Goal: Task Accomplishment & Management: Complete application form

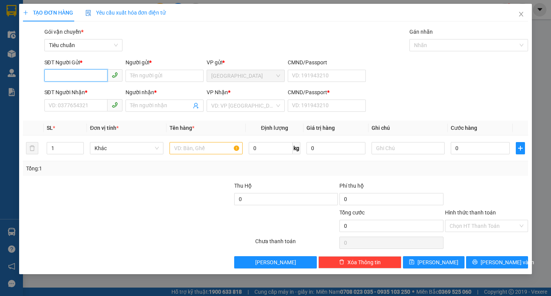
click at [91, 79] on input "SĐT Người Gửi *" at bounding box center [75, 75] width 63 height 12
type input "0981505679"
click at [93, 93] on div "0981505679 - tấn" at bounding box center [83, 91] width 69 height 8
type input "tấn"
type input "0815884229"
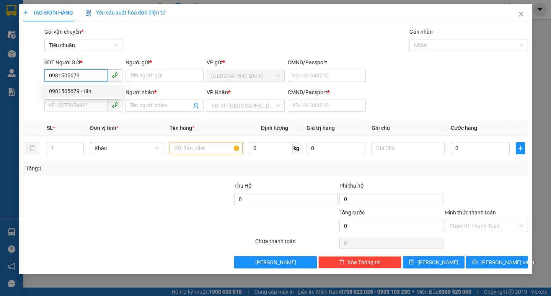
type input "a năm"
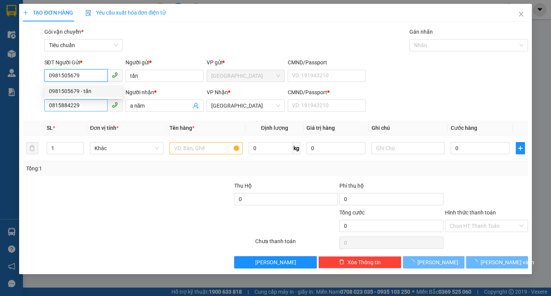
type input "30.000"
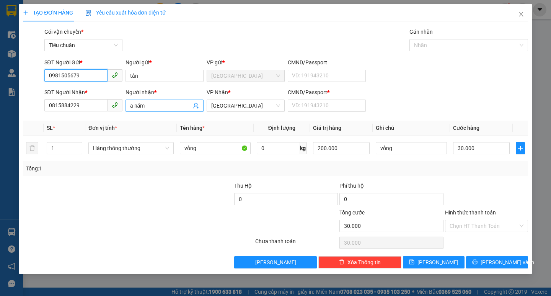
type input "0981505679"
click at [153, 106] on input "a năm" at bounding box center [160, 105] width 61 height 8
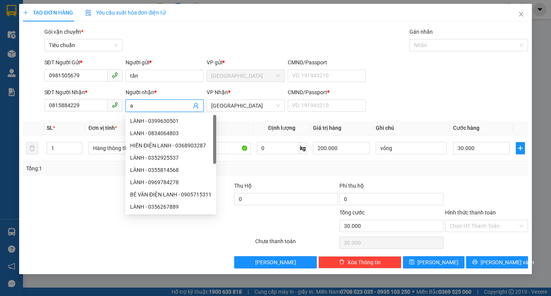
type input "a"
type input "NAM"
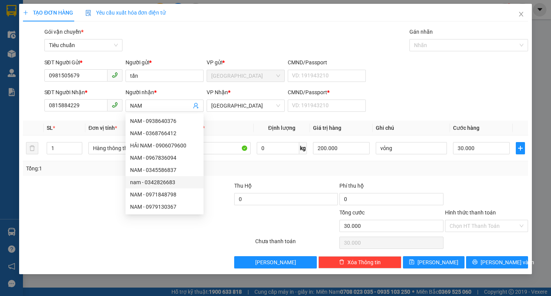
click at [405, 178] on div "Transit Pickup Surcharge Ids Transit Deliver Surcharge Ids Transit Deliver Surc…" at bounding box center [275, 148] width 505 height 241
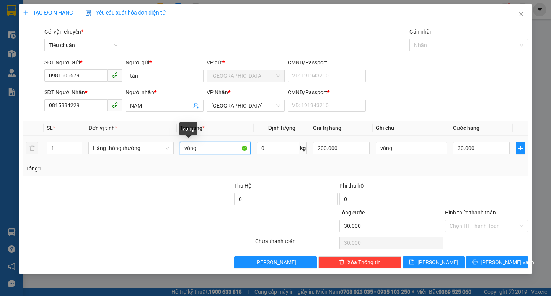
click at [212, 151] on input "vỏng" at bounding box center [215, 148] width 71 height 12
type input "v"
type input "1 GÓI"
click at [490, 229] on input "Hình thức thanh toán" at bounding box center [484, 225] width 69 height 11
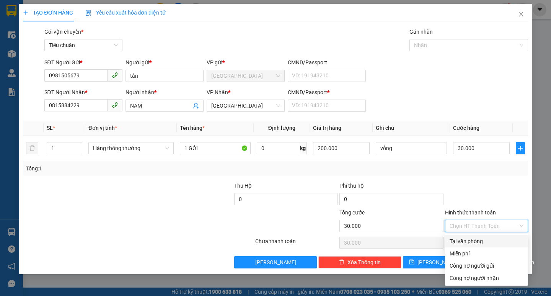
click at [497, 241] on div "Tại văn phòng" at bounding box center [487, 241] width 74 height 8
type input "0"
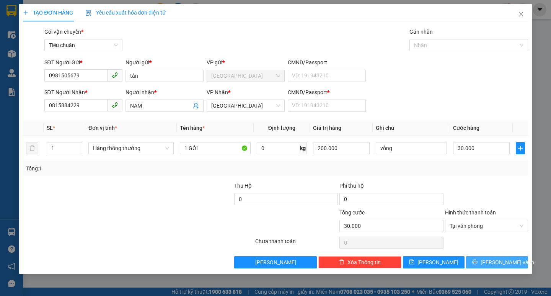
click at [504, 263] on span "[PERSON_NAME] và In" at bounding box center [508, 262] width 54 height 8
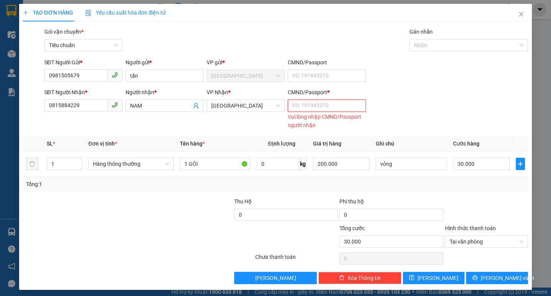
click at [325, 106] on input "CMND/Passport *" at bounding box center [327, 106] width 78 height 12
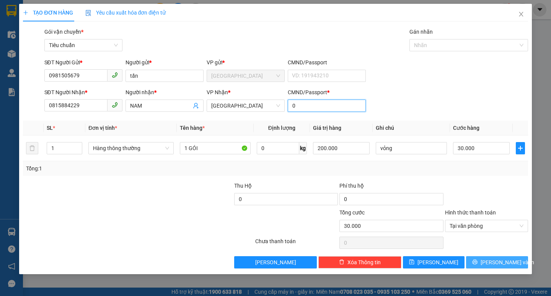
type input "0"
click at [492, 263] on span "[PERSON_NAME] và In" at bounding box center [508, 262] width 54 height 8
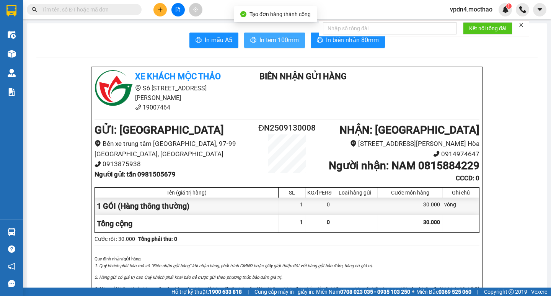
click at [270, 41] on span "In tem 100mm" at bounding box center [279, 40] width 39 height 10
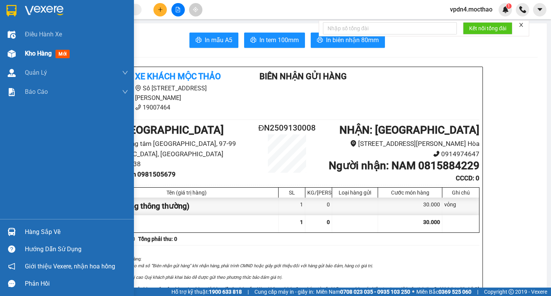
click at [42, 51] on span "Kho hàng" at bounding box center [38, 53] width 27 height 7
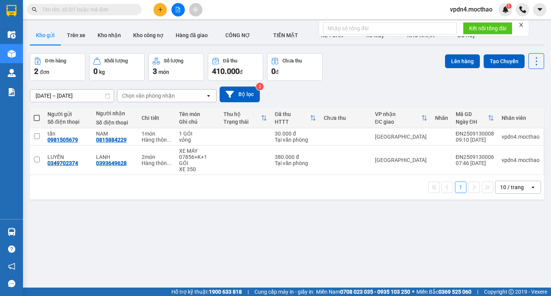
click at [508, 190] on div "10 / trang" at bounding box center [512, 187] width 24 height 8
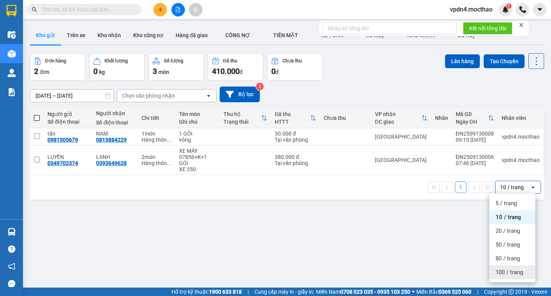
click at [515, 274] on span "100 / trang" at bounding box center [510, 272] width 28 height 8
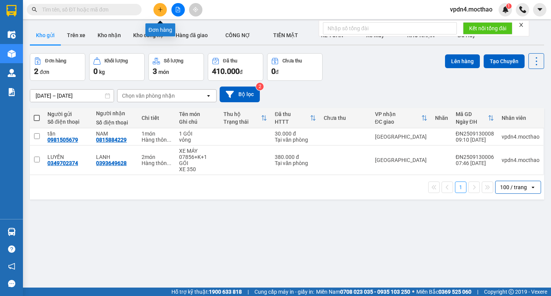
click at [158, 5] on button at bounding box center [160, 9] width 13 height 13
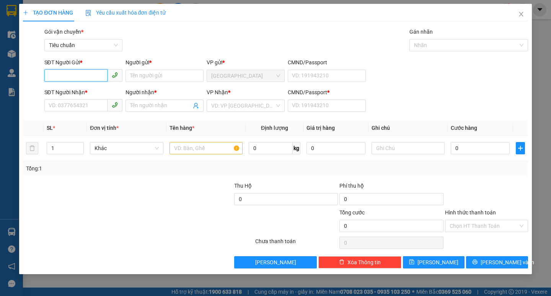
click at [87, 75] on input "SĐT Người Gửi *" at bounding box center [75, 75] width 63 height 12
type input "0368853374"
click at [88, 88] on div "0368853374 - TUẤN" at bounding box center [83, 91] width 69 height 8
type input "TUẤN"
type input "0832618017"
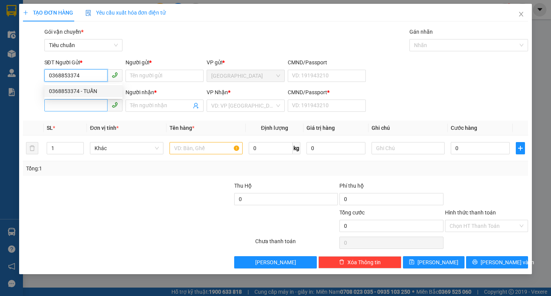
type input "CHI"
type input "0"
type input "30.000"
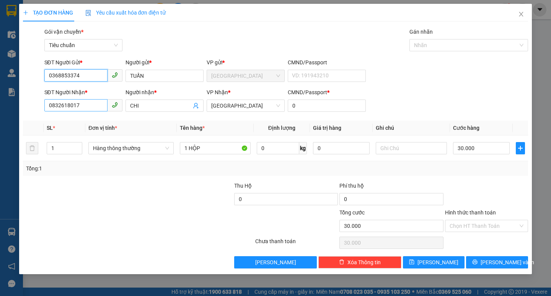
type input "0368853374"
click at [92, 109] on input "0832618017" at bounding box center [75, 105] width 63 height 12
type input "0"
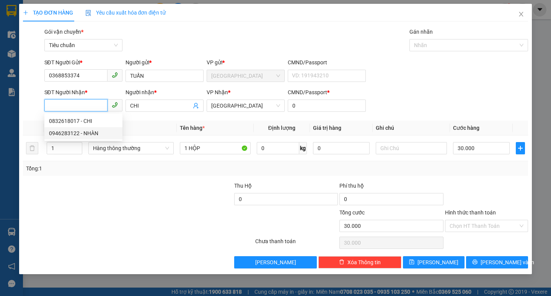
click at [86, 136] on div "0946283122 - NHÀN" at bounding box center [83, 133] width 69 height 8
type input "0946283122"
type input "NHÀN"
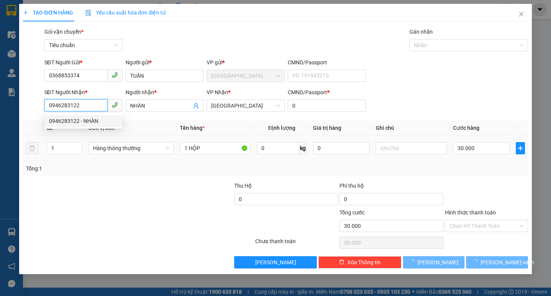
type input "20.000"
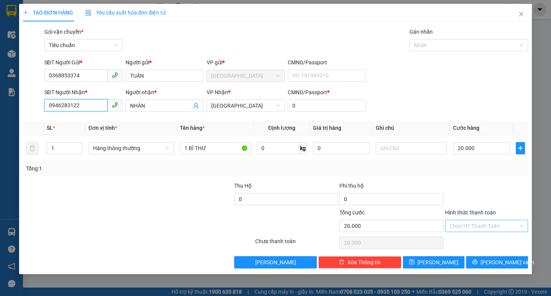
type input "0946283122"
click at [473, 223] on input "Hình thức thanh toán" at bounding box center [484, 225] width 69 height 11
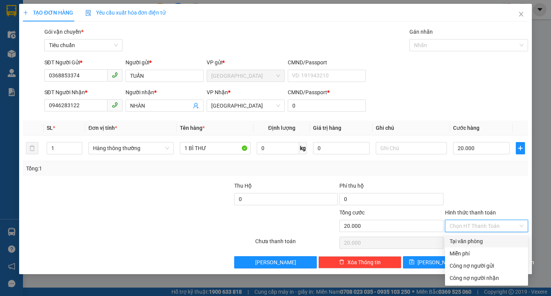
click at [477, 239] on div "Tại văn phòng" at bounding box center [487, 241] width 74 height 8
type input "0"
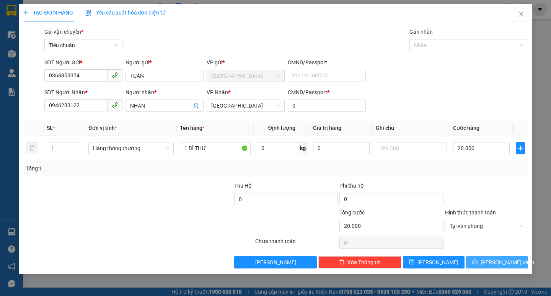
click at [510, 263] on span "[PERSON_NAME] và In" at bounding box center [508, 262] width 54 height 8
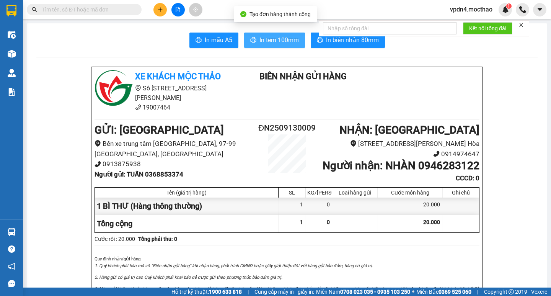
click at [293, 43] on span "In tem 100mm" at bounding box center [279, 40] width 39 height 10
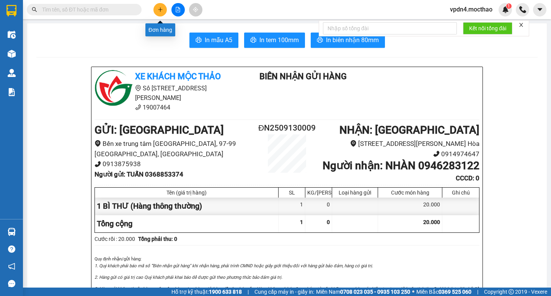
click at [155, 9] on button at bounding box center [160, 9] width 13 height 13
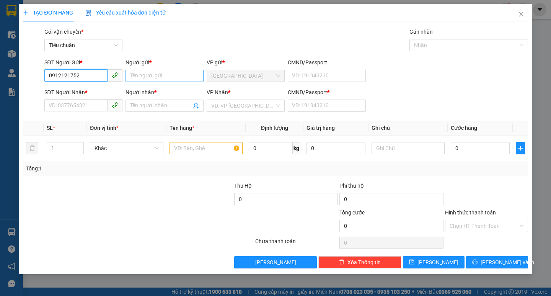
type input "0912121752"
click at [145, 78] on input "Người gửi *" at bounding box center [165, 76] width 78 height 12
type input "CON GÁI"
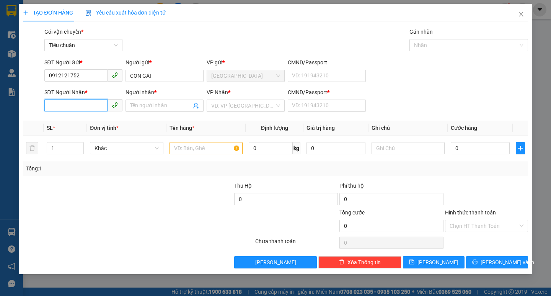
click at [79, 103] on input "SĐT Người Nhận *" at bounding box center [75, 105] width 63 height 12
type input "0987983514"
click at [136, 108] on input "Người nhận *" at bounding box center [160, 105] width 61 height 8
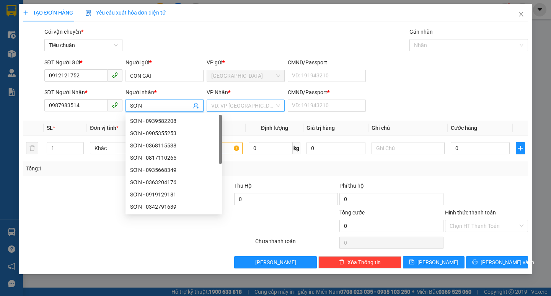
type input "SƠN"
click at [239, 111] on input "search" at bounding box center [243, 105] width 64 height 11
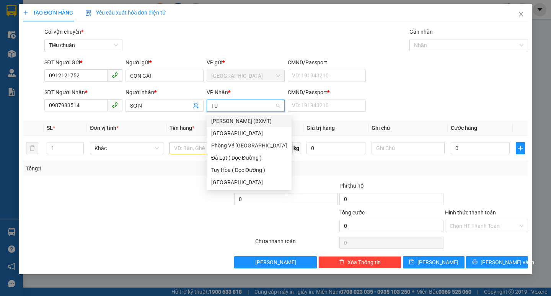
type input "TUY"
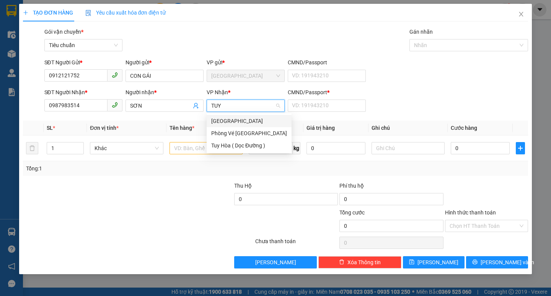
click at [238, 117] on div "[GEOGRAPHIC_DATA]" at bounding box center [249, 121] width 76 height 8
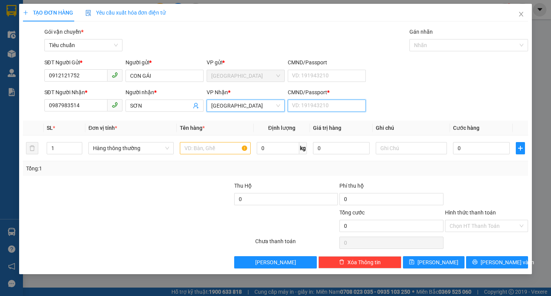
click at [319, 111] on input "CMND/Passport *" at bounding box center [327, 106] width 78 height 12
type input "0"
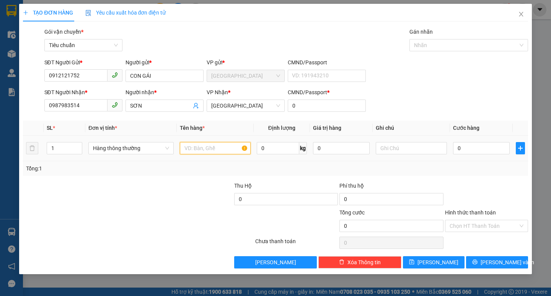
click at [192, 151] on input "text" at bounding box center [215, 148] width 71 height 12
type input "1TG+20.000"
click at [386, 151] on input "text" at bounding box center [411, 148] width 71 height 12
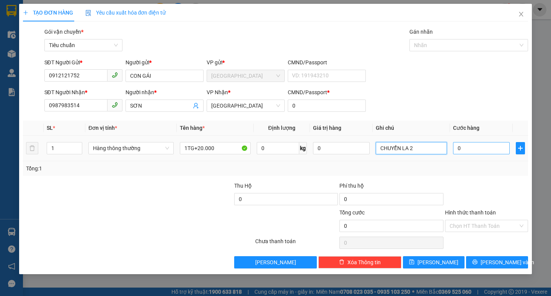
type input "CHUYỂN LA 2"
click at [475, 147] on input "0" at bounding box center [481, 148] width 57 height 12
type input "4"
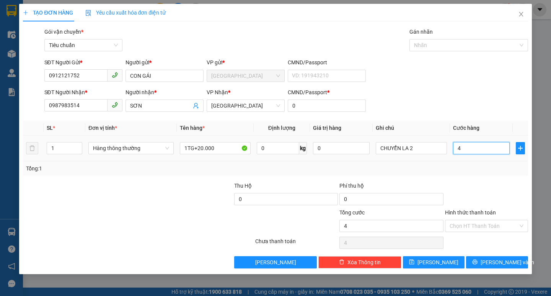
type input "40"
type input "40.000"
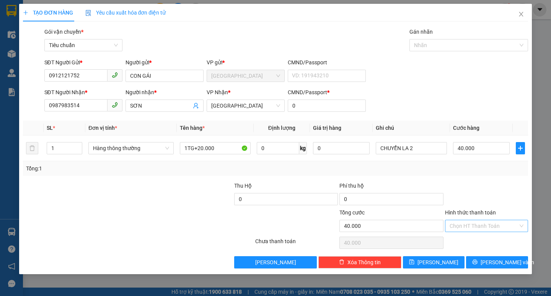
drag, startPoint x: 471, startPoint y: 225, endPoint x: 472, endPoint y: 230, distance: 5.3
click at [471, 226] on input "Hình thức thanh toán" at bounding box center [484, 225] width 69 height 11
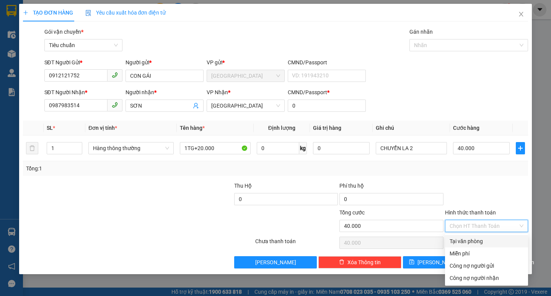
click at [474, 242] on div "Tại văn phòng" at bounding box center [487, 241] width 74 height 8
type input "0"
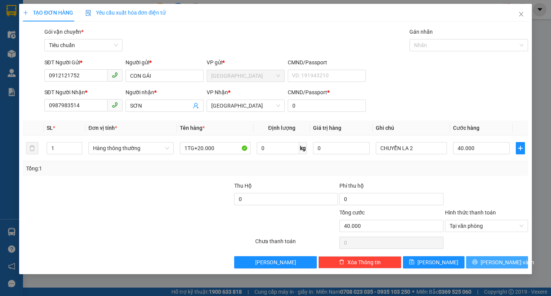
click at [486, 258] on button "[PERSON_NAME] và In" at bounding box center [497, 262] width 62 height 12
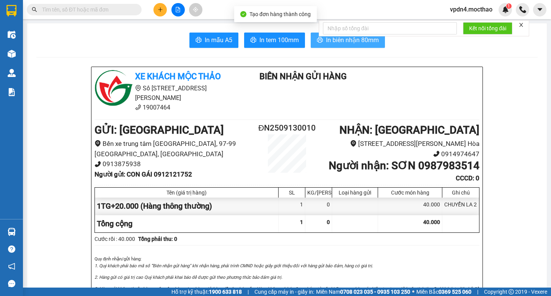
click at [360, 44] on span "In biên nhận 80mm" at bounding box center [352, 40] width 53 height 10
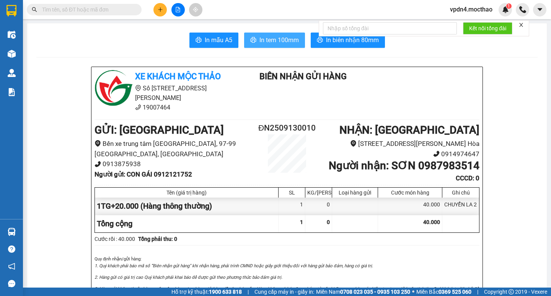
click at [274, 36] on span "In tem 100mm" at bounding box center [279, 40] width 39 height 10
click at [260, 38] on span "In tem 100mm" at bounding box center [279, 40] width 39 height 10
click at [185, 22] on main "In mẫu A5 In tem 100mm In biên nhận 80mm Xe khách Mộc Thảo Số [GEOGRAPHIC_DAT…" at bounding box center [275, 144] width 551 height 288
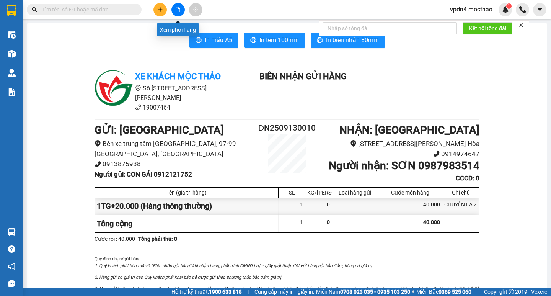
click at [180, 11] on icon "file-add" at bounding box center [178, 9] width 4 height 5
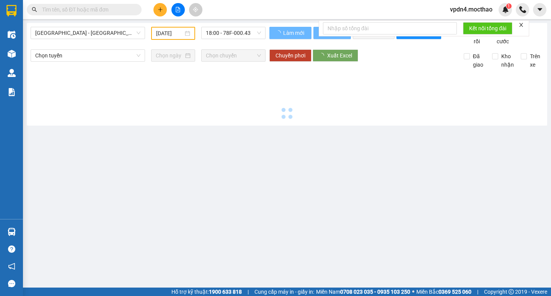
type input "[DATE]"
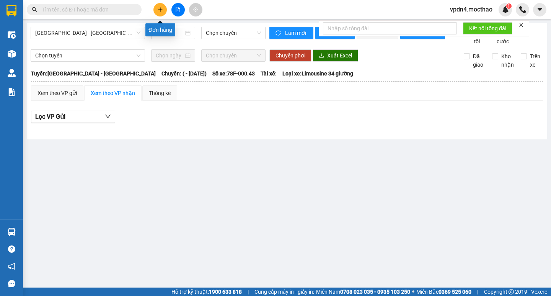
click at [156, 13] on button at bounding box center [160, 9] width 13 height 13
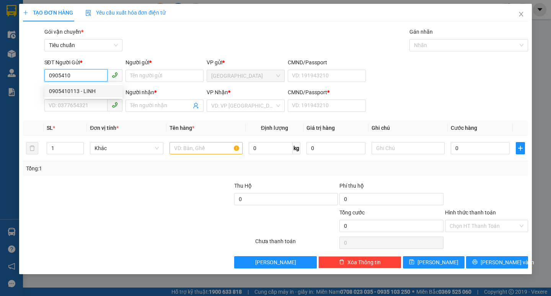
click at [78, 94] on div "0905410113 - LINH" at bounding box center [83, 91] width 69 height 8
type input "0905410113"
type input "LINH"
type input "0916958718"
type input "MAI NAM"
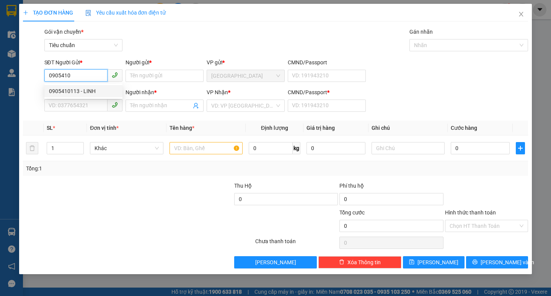
type input "0"
type input "150.000"
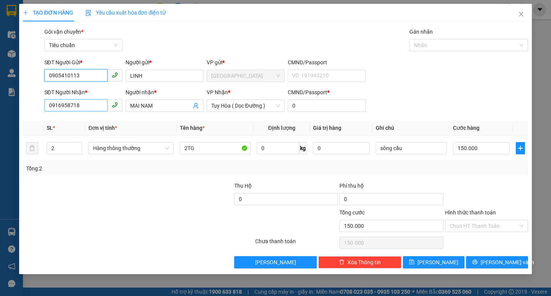
type input "0905410113"
click at [88, 106] on input "0916958718" at bounding box center [75, 105] width 63 height 12
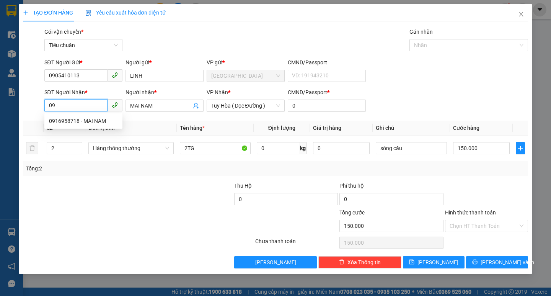
type input "0"
click at [89, 136] on div "0912416839 - [GEOGRAPHIC_DATA]" at bounding box center [92, 133] width 86 height 8
type input "0912416839"
type input "HÒA BÌNH"
type input "80.000"
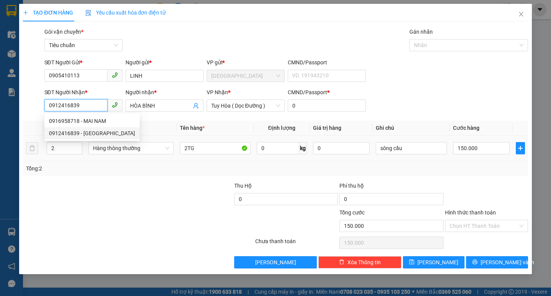
type input "80.000"
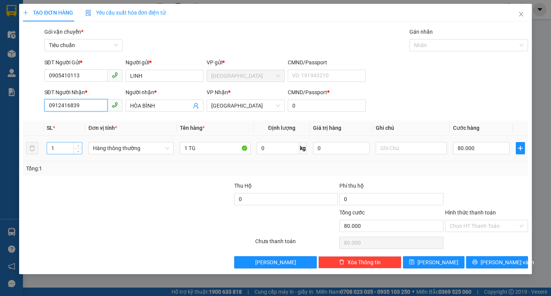
type input "0912416839"
click at [73, 147] on input "1" at bounding box center [64, 147] width 35 height 11
click at [455, 226] on input "Hình thức thanh toán" at bounding box center [484, 225] width 69 height 11
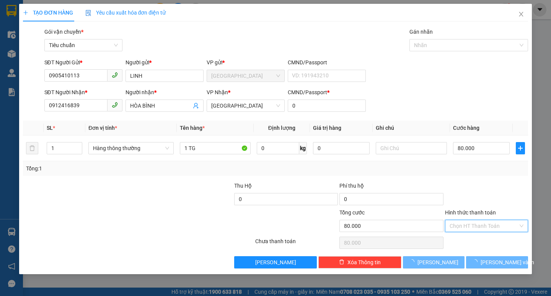
click at [462, 240] on div "Tại văn phòng" at bounding box center [487, 241] width 74 height 8
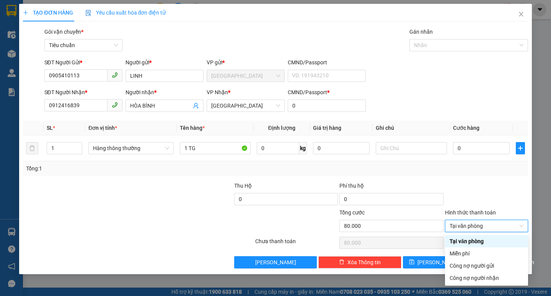
type input "0"
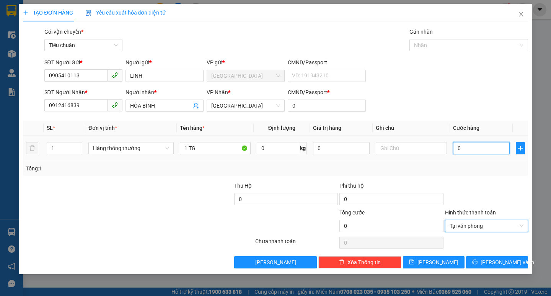
click at [458, 151] on input "0" at bounding box center [481, 148] width 57 height 12
type input "8"
type input "80"
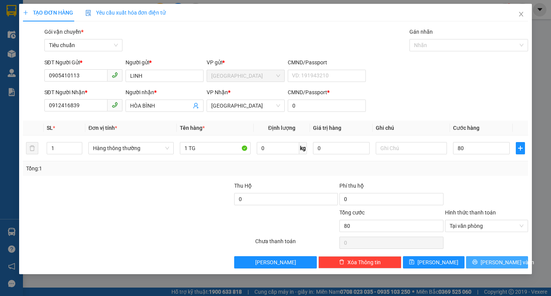
type input "80.000"
click at [490, 258] on button "[PERSON_NAME] và In" at bounding box center [497, 262] width 62 height 12
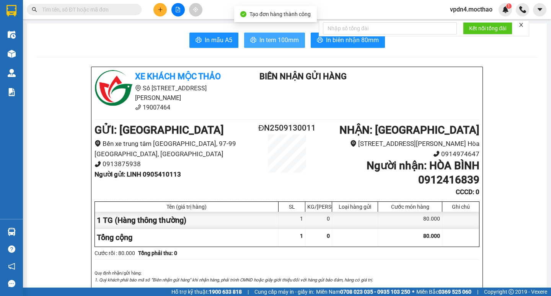
click at [274, 36] on span "In tem 100mm" at bounding box center [279, 40] width 39 height 10
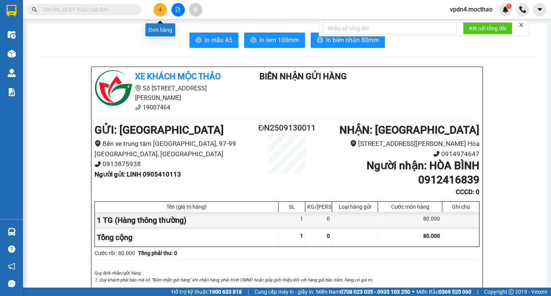
click at [156, 14] on button at bounding box center [160, 9] width 13 height 13
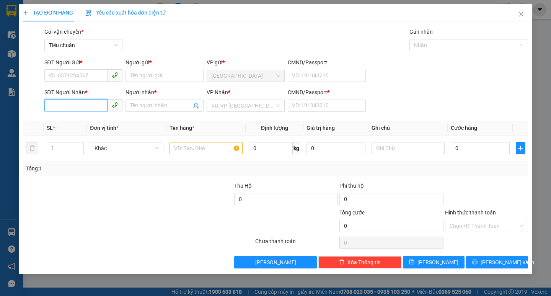
click at [82, 109] on input "SĐT Người Nhận *" at bounding box center [75, 105] width 63 height 12
click at [83, 120] on div "0979421142 - TIN" at bounding box center [83, 121] width 69 height 8
type input "0979421142"
type input "TIN"
type input "0"
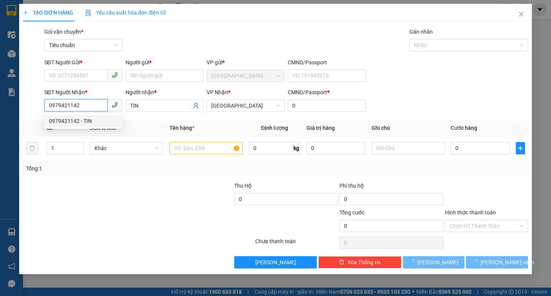
type input "50.000"
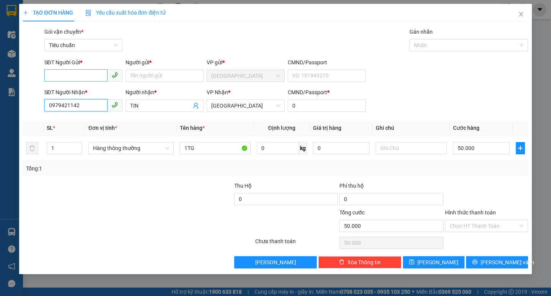
type input "0979421142"
click at [81, 76] on input "SĐT Người Gửi *" at bounding box center [75, 75] width 63 height 12
click at [95, 91] on div "0382253122 - LỰC" at bounding box center [83, 91] width 69 height 8
type input "0382253122"
type input "LỰC"
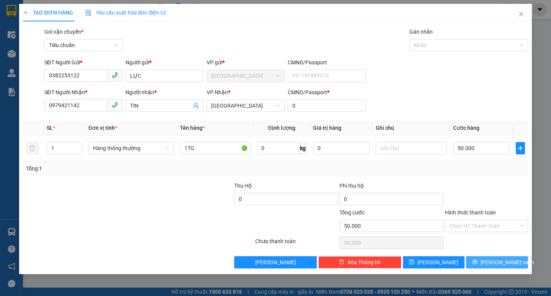
click at [495, 260] on span "[PERSON_NAME] và In" at bounding box center [508, 262] width 54 height 8
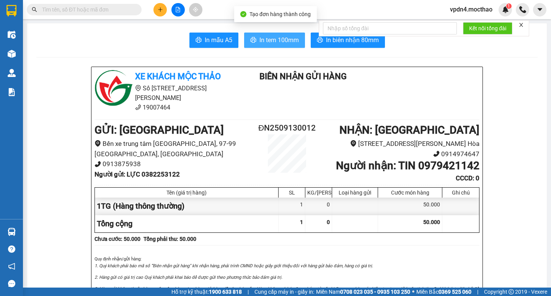
click at [271, 37] on span "In tem 100mm" at bounding box center [279, 40] width 39 height 10
click at [99, 13] on input "text" at bounding box center [87, 9] width 90 height 8
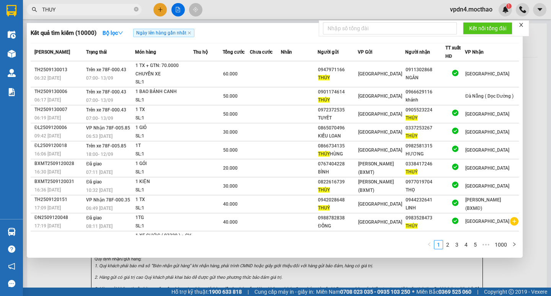
type input "THUY"
click at [174, 6] on div at bounding box center [275, 148] width 551 height 296
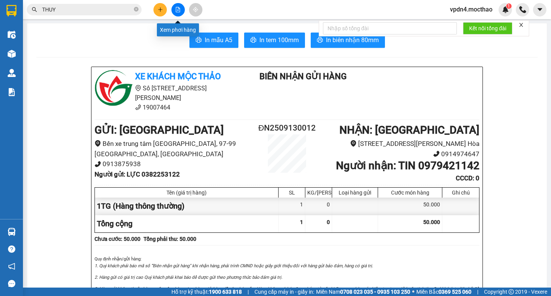
click at [179, 10] on icon "file-add" at bounding box center [177, 9] width 5 height 5
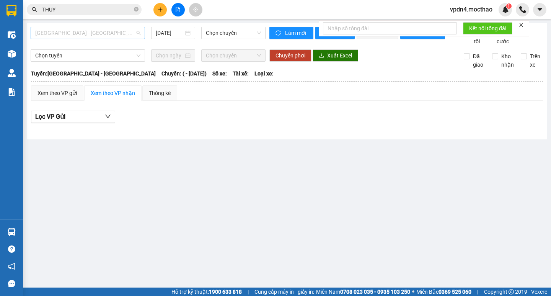
click at [123, 36] on span "[GEOGRAPHIC_DATA] - [GEOGRAPHIC_DATA]" at bounding box center [87, 32] width 105 height 11
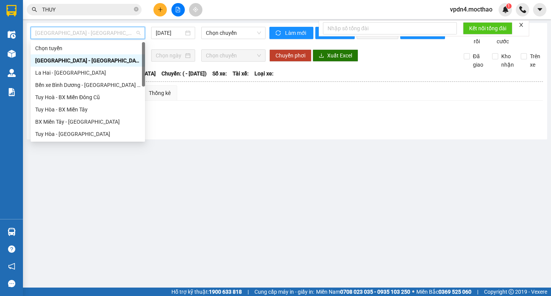
type input "D"
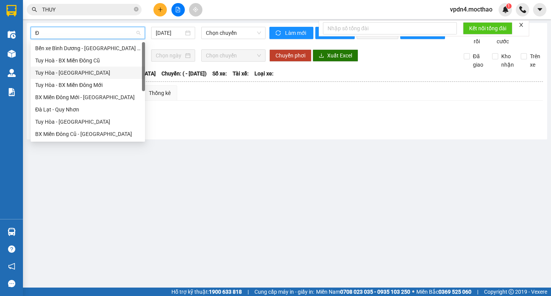
type input "ĐA"
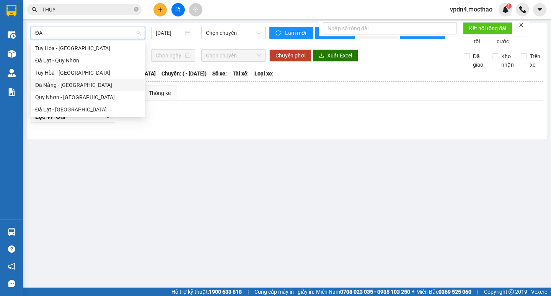
click at [70, 87] on div "Đà Nẵng - [GEOGRAPHIC_DATA]" at bounding box center [87, 85] width 105 height 8
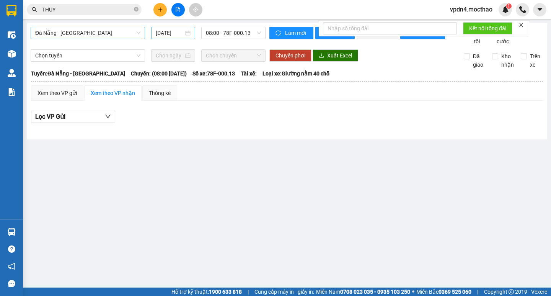
click at [188, 30] on div "[DATE]" at bounding box center [173, 33] width 35 height 8
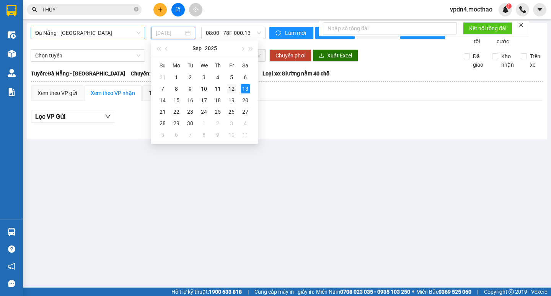
click at [228, 84] on td "12" at bounding box center [232, 88] width 14 height 11
type input "[DATE]"
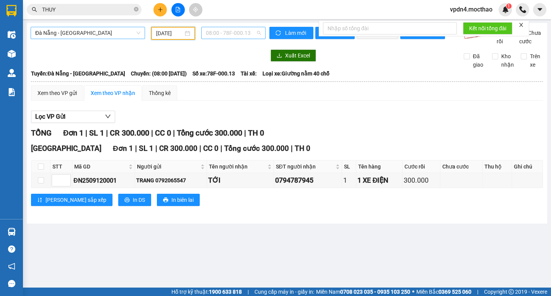
click at [224, 34] on span "08:00 - 78F-000.13" at bounding box center [233, 32] width 55 height 11
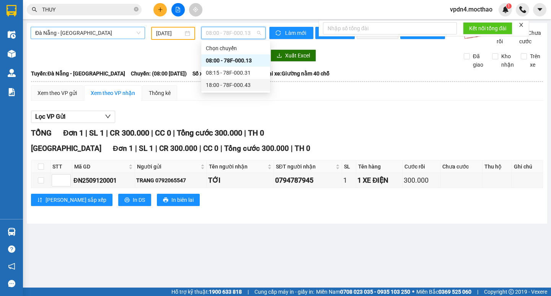
click at [235, 83] on div "18:00 - 78F-000.43" at bounding box center [236, 85] width 60 height 8
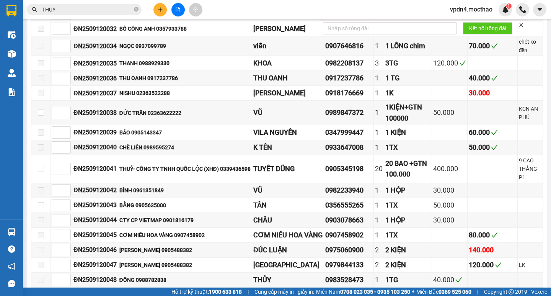
scroll to position [511, 0]
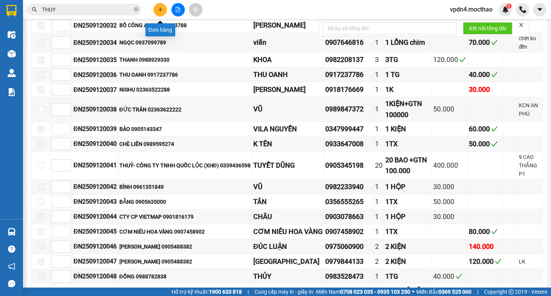
click at [160, 13] on button at bounding box center [160, 9] width 13 height 13
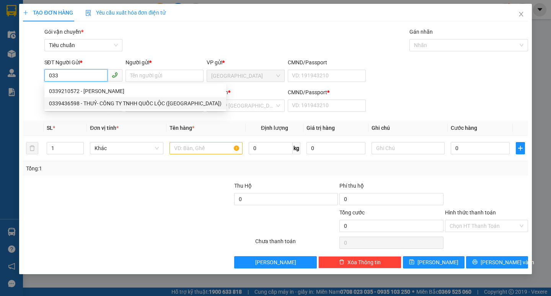
click at [89, 102] on div "0339436598 - THUỶ- CÔNG TY TNHH QUỐC LỘC ([GEOGRAPHIC_DATA])" at bounding box center [135, 103] width 173 height 8
type input "0339436598"
type input "THUỶ- CÔNG TY TNHH QUỐC LỘC (XHĐ)"
type input "0905345198"
type input "TUYẾT DŨNG"
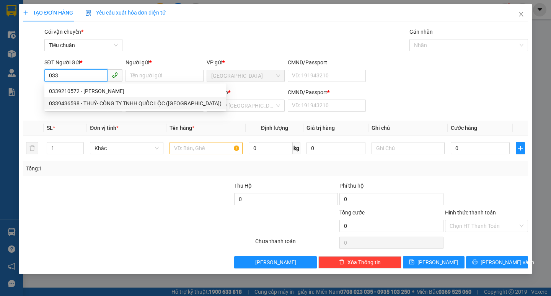
type input "0"
type input "400.000"
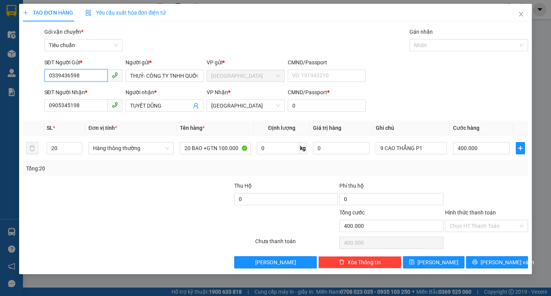
type input "0339436598"
click at [89, 102] on input "0905345198" at bounding box center [75, 105] width 63 height 12
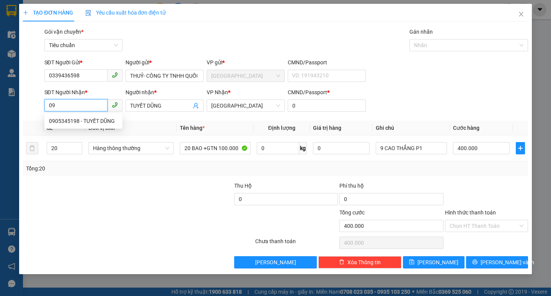
type input "0"
click at [86, 122] on div "0898224230 - LAN" at bounding box center [83, 121] width 69 height 8
type input "0898224230"
type input "LAN"
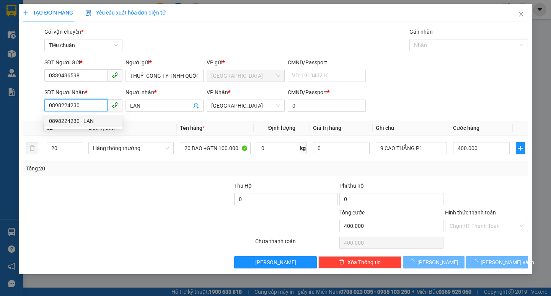
type input "320.000"
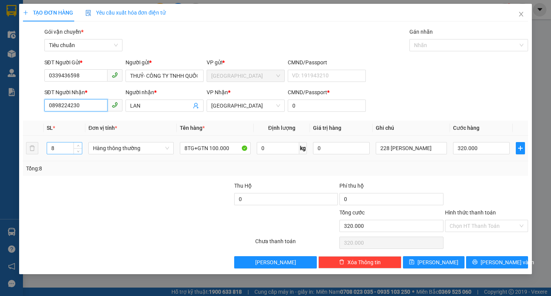
type input "0898224230"
click at [61, 150] on input "8" at bounding box center [64, 147] width 35 height 11
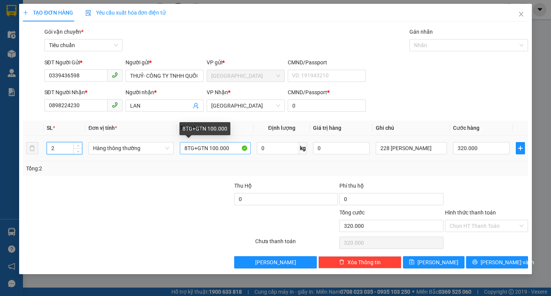
type input "2"
click at [187, 149] on input "8TG+GTN 100.000" at bounding box center [215, 148] width 71 height 12
type input "0"
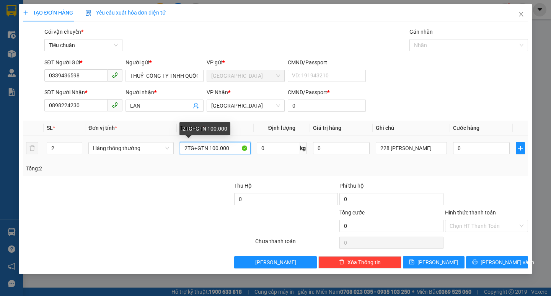
click at [234, 148] on input "2TG+GTN 100.000" at bounding box center [215, 148] width 71 height 12
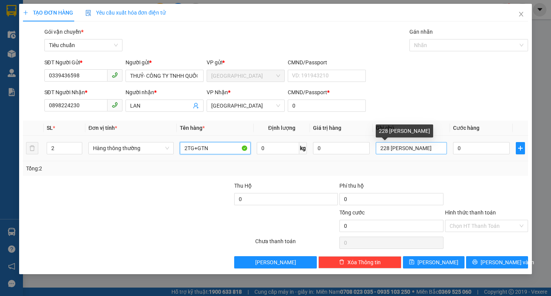
type input "2TG+GTN"
click at [389, 147] on input "228 [PERSON_NAME]" at bounding box center [411, 148] width 71 height 12
type input "283 [PERSON_NAME]"
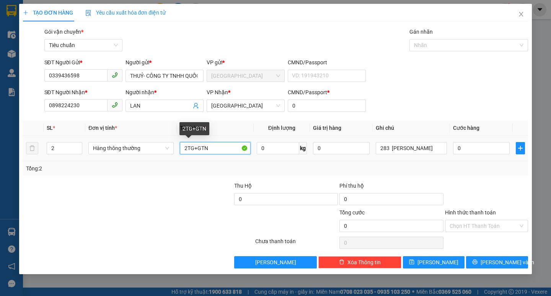
click at [218, 149] on input "2TG+GTN" at bounding box center [215, 148] width 71 height 12
type input "2TG+GTN 50.000"
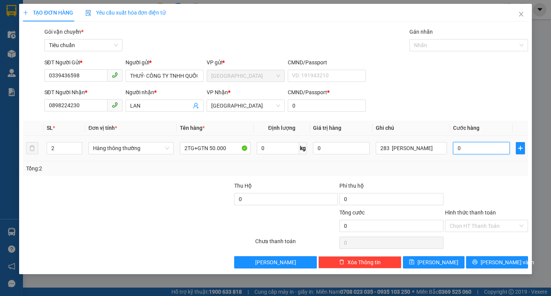
click at [474, 152] on input "0" at bounding box center [481, 148] width 57 height 12
type input "8"
type input "80"
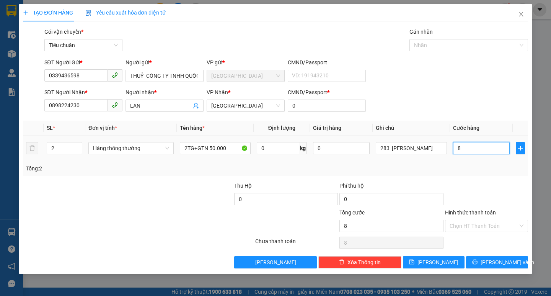
type input "80"
type input "80.000"
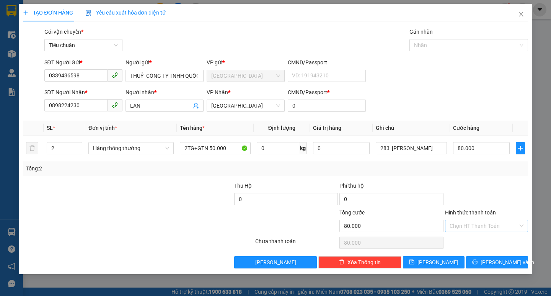
click at [470, 225] on input "Hình thức thanh toán" at bounding box center [484, 225] width 69 height 11
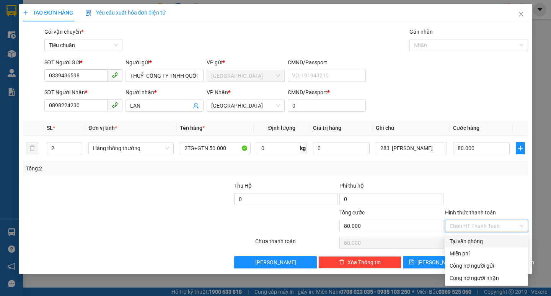
click at [480, 235] on div "Tại văn phòng" at bounding box center [486, 241] width 83 height 12
type input "0"
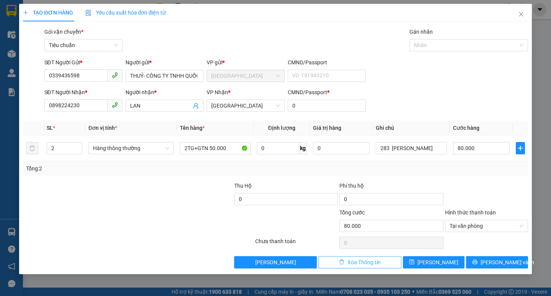
click at [379, 258] on span "Xóa Thông tin" at bounding box center [364, 262] width 33 height 8
type input "0"
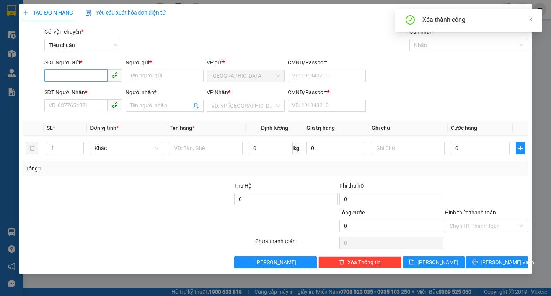
click at [76, 72] on input "SĐT Người Gửi *" at bounding box center [75, 75] width 63 height 12
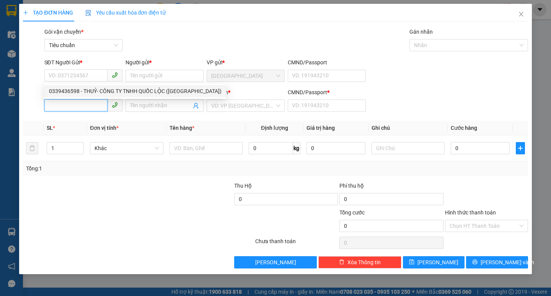
click at [74, 105] on input "SĐT Người Nhận *" at bounding box center [75, 105] width 63 height 12
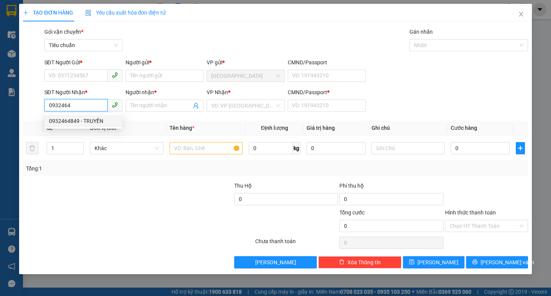
click at [79, 120] on div "0932464849 - TRUYỀN" at bounding box center [83, 121] width 69 height 8
type input "0932464849"
type input "TRUYỀN"
type input "0"
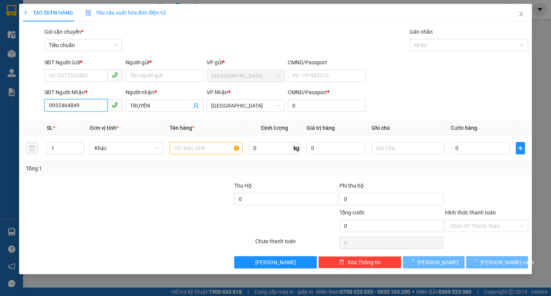
type input "100.000"
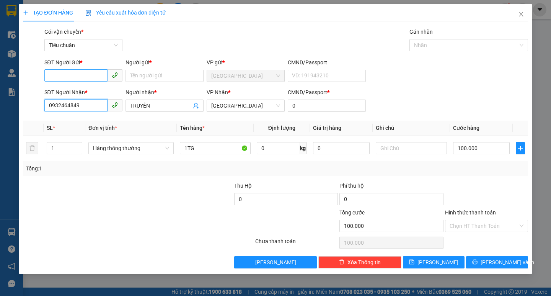
type input "0932464849"
click at [92, 74] on input "SĐT Người Gửi *" at bounding box center [75, 75] width 63 height 12
click at [99, 76] on input "SĐT Người Gửi *" at bounding box center [75, 75] width 63 height 12
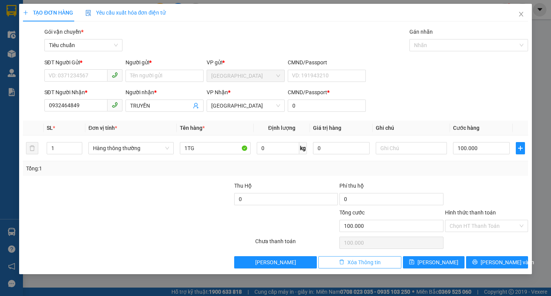
click at [363, 260] on span "Xóa Thông tin" at bounding box center [364, 262] width 33 height 8
type input "0"
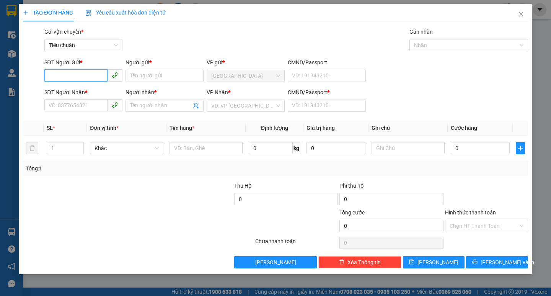
click at [71, 75] on input "SĐT Người Gửi *" at bounding box center [75, 75] width 63 height 12
click at [87, 88] on div "0905606289 - HOÀNG" at bounding box center [83, 91] width 69 height 8
type input "0905606289"
type input "HOÀNG"
type input "0966877439"
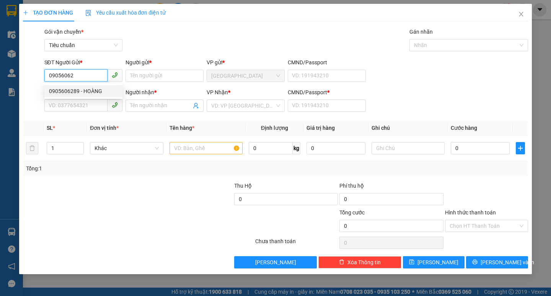
type input "KỶ"
type input "0"
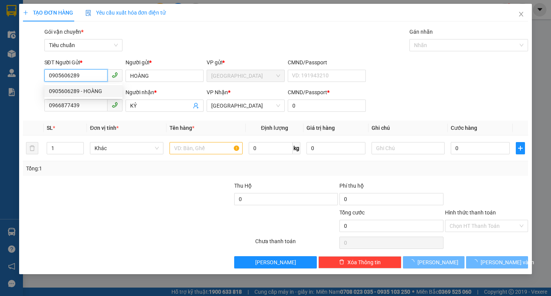
type input "30.000"
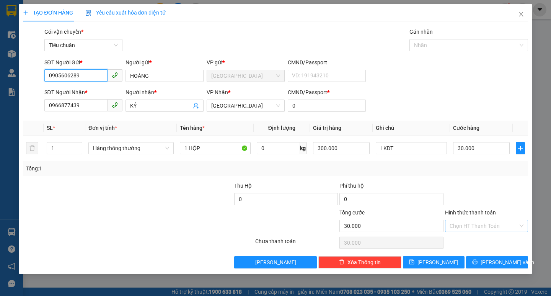
type input "0905606289"
click at [484, 222] on input "Hình thức thanh toán" at bounding box center [484, 225] width 69 height 11
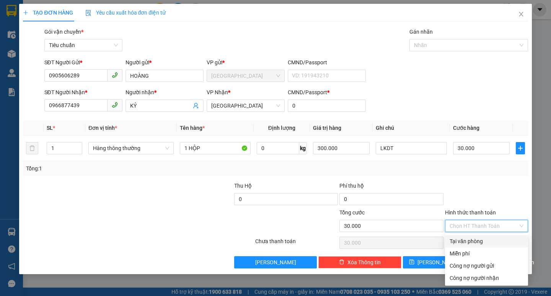
click at [484, 242] on div "Tại văn phòng" at bounding box center [487, 241] width 74 height 8
type input "0"
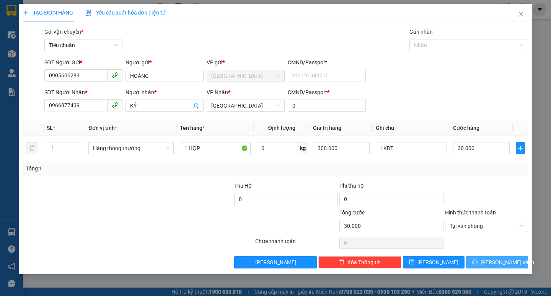
click at [496, 258] on span "[PERSON_NAME] và In" at bounding box center [508, 262] width 54 height 8
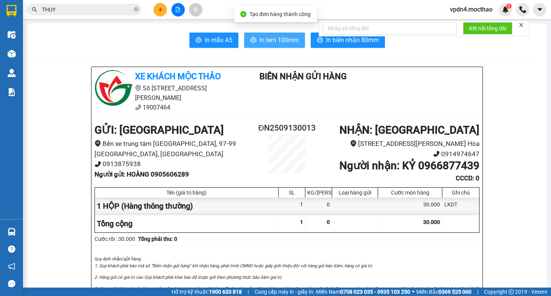
click at [268, 39] on span "In tem 100mm" at bounding box center [279, 40] width 39 height 10
click at [136, 11] on icon "close-circle" at bounding box center [136, 9] width 5 height 5
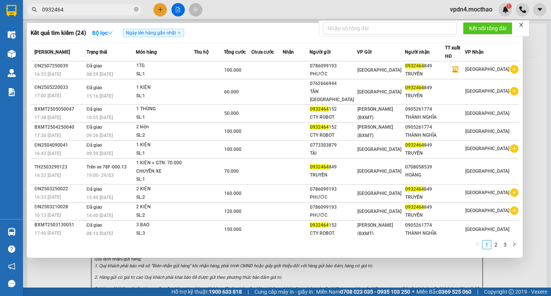
type input "0932464"
click at [162, 7] on div at bounding box center [275, 148] width 551 height 296
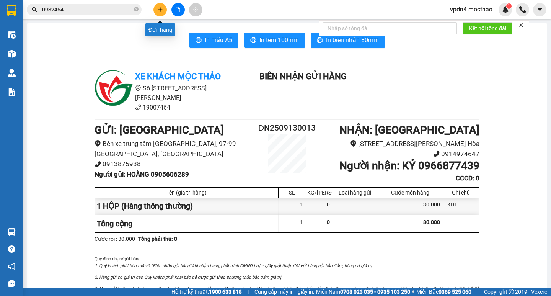
click at [156, 8] on button at bounding box center [160, 9] width 13 height 13
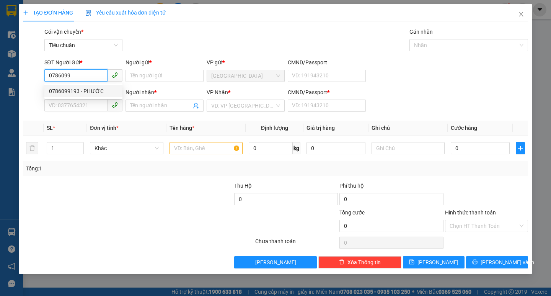
click at [98, 87] on div "0786099193 - PHƯỚC" at bounding box center [83, 91] width 78 height 12
type input "0786099193"
type input "PHƯỚC"
type input "0932464849"
type input "TRUYỀN"
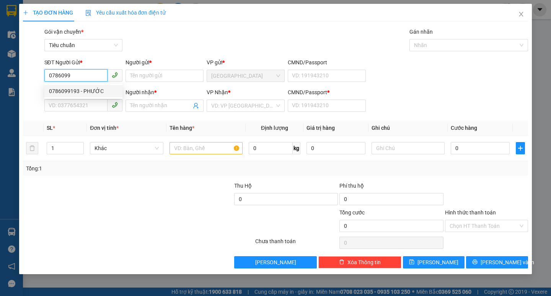
type input "0"
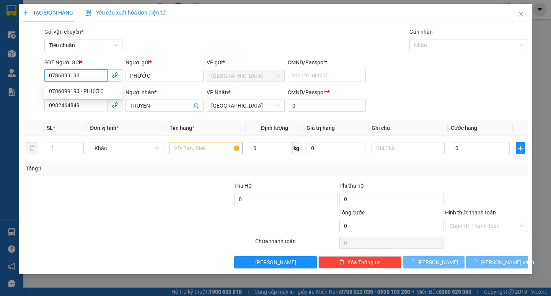
type input "100.000"
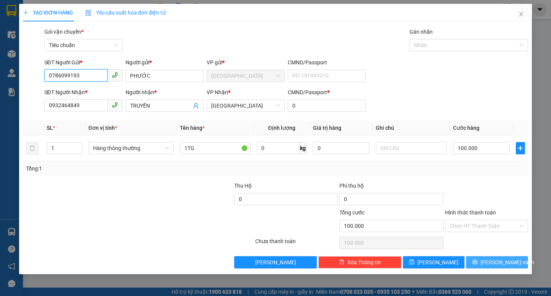
type input "0786099193"
click at [506, 264] on span "[PERSON_NAME] và In" at bounding box center [508, 262] width 54 height 8
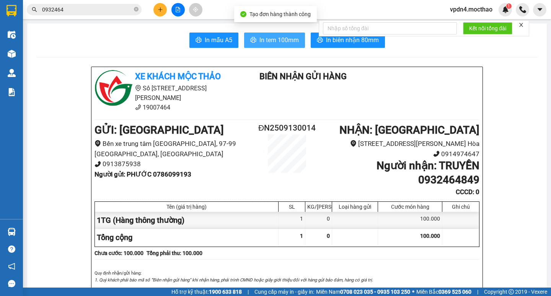
click at [279, 41] on span "In tem 100mm" at bounding box center [279, 40] width 39 height 10
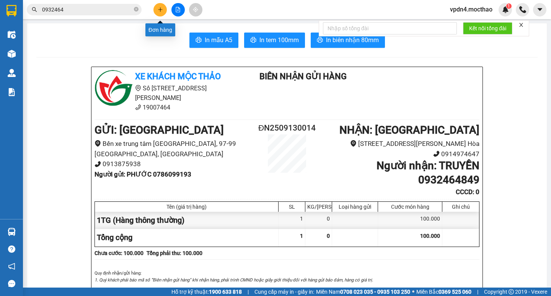
click at [158, 12] on icon "plus" at bounding box center [160, 9] width 5 height 5
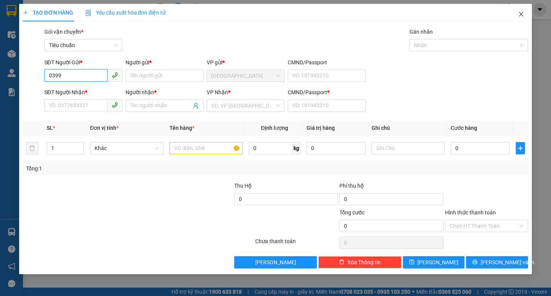
type input "0399"
click at [522, 16] on icon "close" at bounding box center [521, 14] width 6 height 6
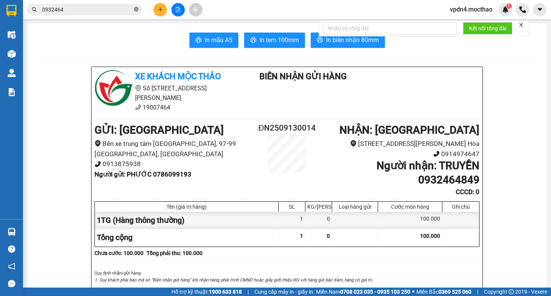
click at [135, 10] on icon "close-circle" at bounding box center [136, 9] width 5 height 5
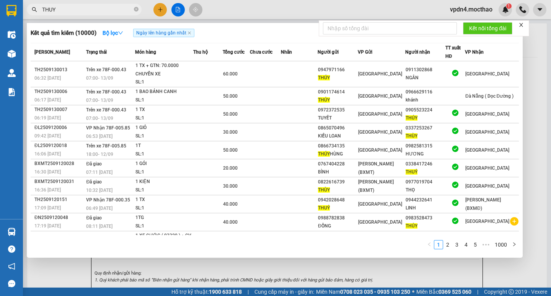
type input "THUY"
drag, startPoint x: 384, startPoint y: 267, endPoint x: 368, endPoint y: 233, distance: 37.4
click at [385, 266] on div at bounding box center [275, 148] width 551 height 296
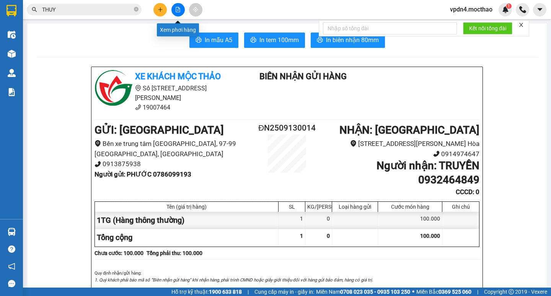
click at [177, 5] on button at bounding box center [178, 9] width 13 height 13
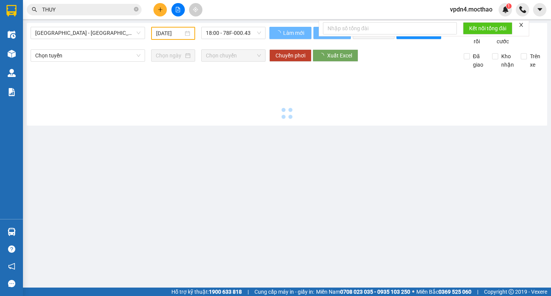
type input "[DATE]"
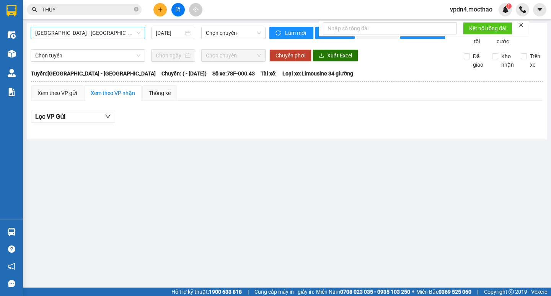
click at [124, 27] on span "[GEOGRAPHIC_DATA] - [GEOGRAPHIC_DATA]" at bounding box center [87, 32] width 105 height 11
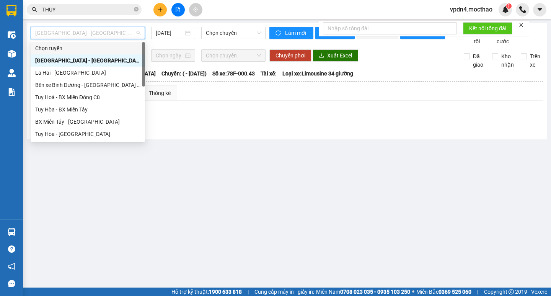
type input "D"
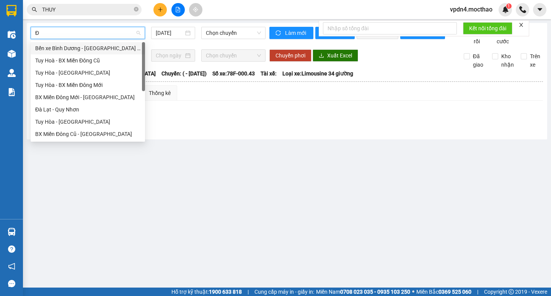
type input "ĐA"
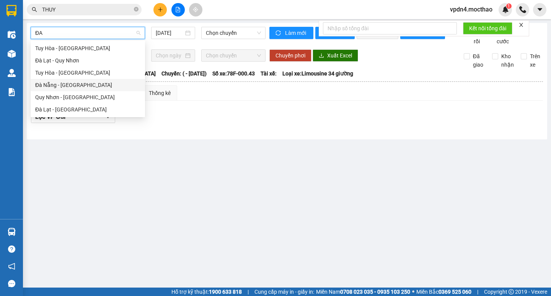
click at [70, 87] on div "Đà Nẵng - [GEOGRAPHIC_DATA]" at bounding box center [87, 85] width 105 height 8
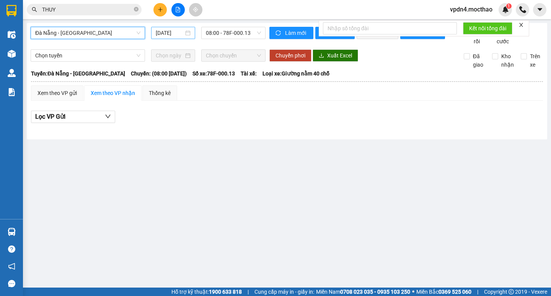
click at [181, 29] on input "[DATE]" at bounding box center [170, 33] width 28 height 8
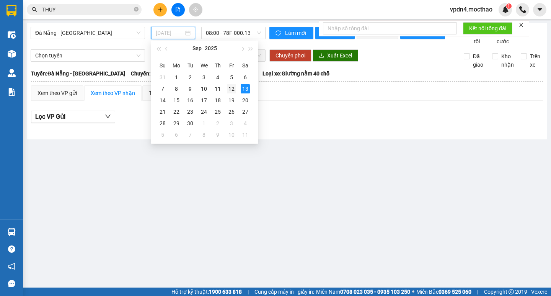
click at [228, 88] on div "12" at bounding box center [231, 88] width 9 height 9
type input "[DATE]"
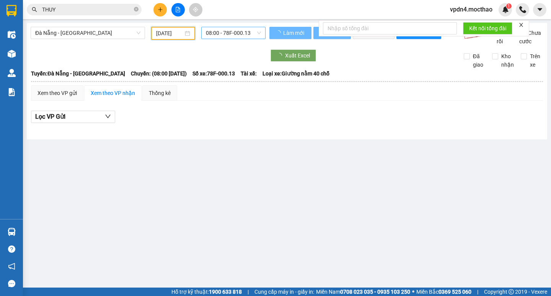
click at [225, 35] on span "08:00 - 78F-000.13" at bounding box center [233, 32] width 55 height 11
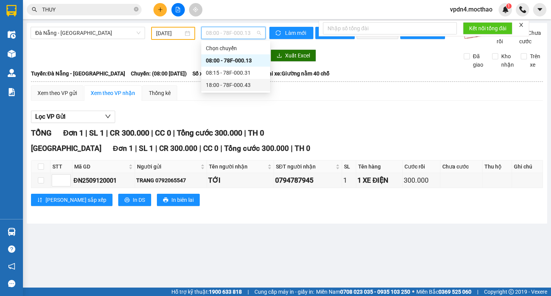
click at [239, 88] on div "18:00 - 78F-000.43" at bounding box center [236, 85] width 60 height 8
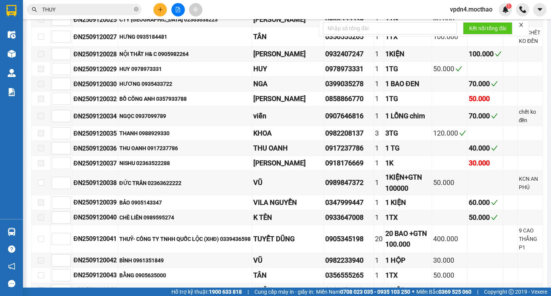
scroll to position [441, 0]
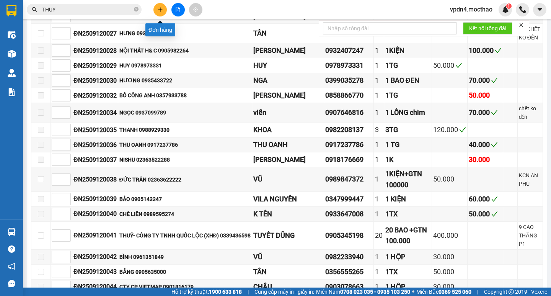
click at [159, 13] on button at bounding box center [160, 9] width 13 height 13
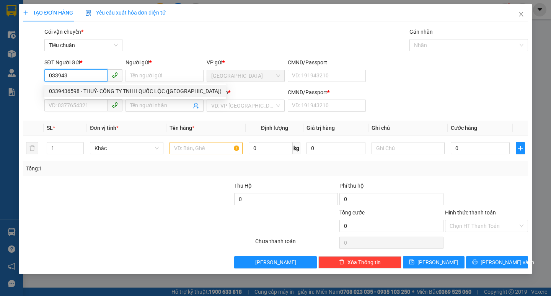
click at [116, 88] on div "0339436598 - THUỶ- CÔNG TY TNHH QUỐC LỘC ([GEOGRAPHIC_DATA])" at bounding box center [135, 91] width 173 height 8
type input "0339436598"
type input "THUỶ- CÔNG TY TNHH QUỐC LỘC (XHĐ)"
type input "0905345198"
type input "TUYẾT DŨNG"
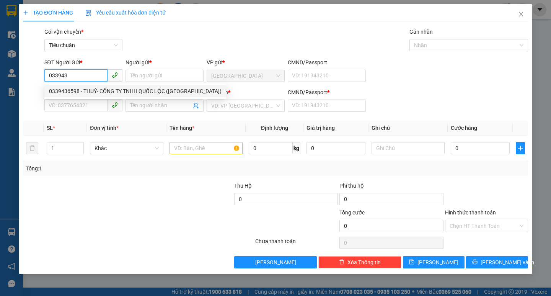
type input "0"
type input "400.000"
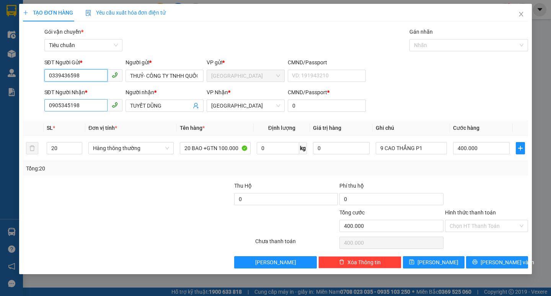
type input "0339436598"
click at [90, 107] on input "0905345198" at bounding box center [75, 105] width 63 height 12
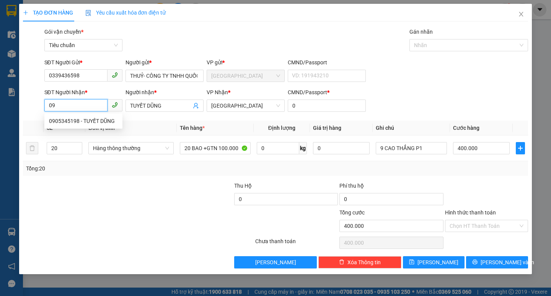
type input "0"
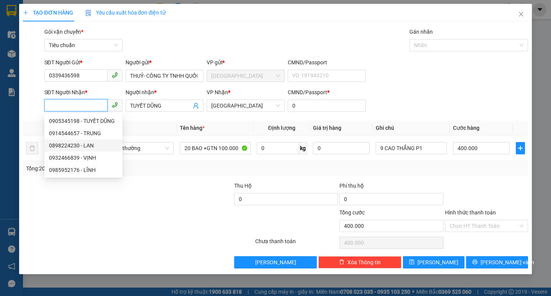
click at [84, 147] on div "0898224230 - LAN" at bounding box center [83, 145] width 69 height 8
type input "0898224230"
type input "LAN"
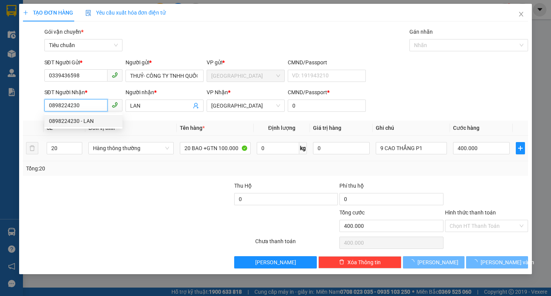
type input "320.000"
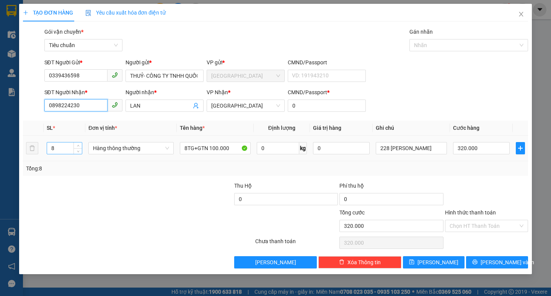
type input "0898224230"
click at [72, 147] on input "8" at bounding box center [64, 147] width 35 height 11
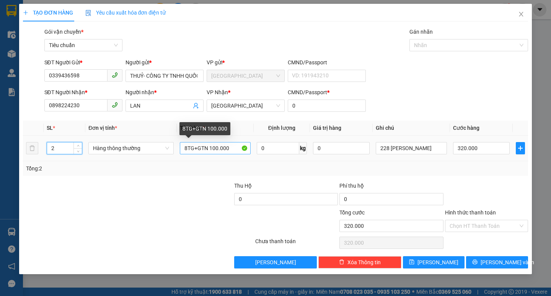
type input "2"
click at [188, 147] on input "8TG+GTN 100.000" at bounding box center [215, 148] width 71 height 12
type input "0"
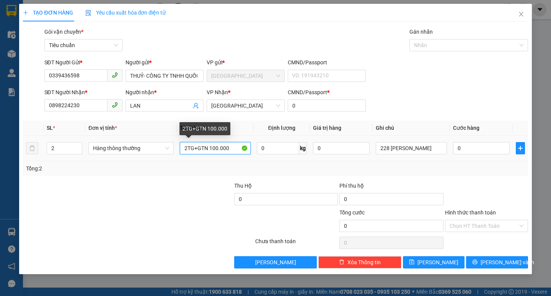
click at [214, 149] on input "2TG+GTN 100.000" at bounding box center [215, 148] width 71 height 12
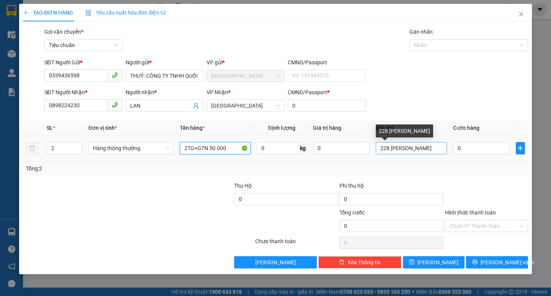
type input "2TG+GTN 50.000"
click at [390, 148] on input "228 [PERSON_NAME]" at bounding box center [411, 148] width 71 height 12
type input "283 [PERSON_NAME]"
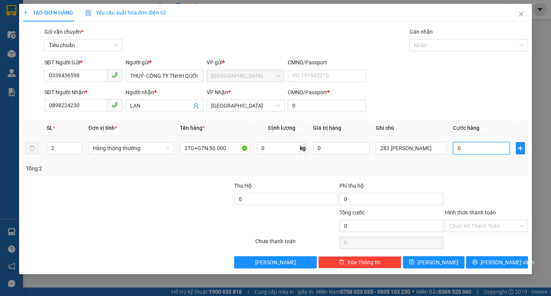
click at [491, 149] on input "0" at bounding box center [481, 148] width 57 height 12
type input "8"
type input "80"
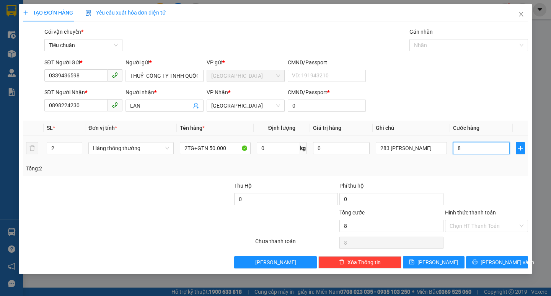
type input "80"
type input "80.000"
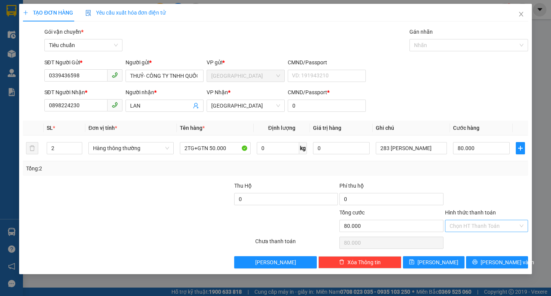
click at [480, 229] on input "Hình thức thanh toán" at bounding box center [484, 225] width 69 height 11
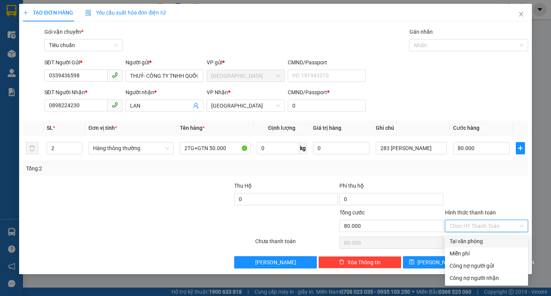
click at [479, 237] on div "Tại văn phòng" at bounding box center [487, 241] width 74 height 8
type input "0"
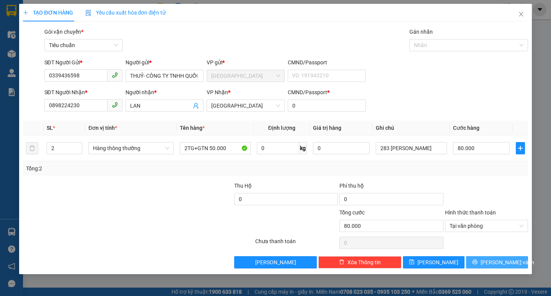
click at [503, 257] on button "[PERSON_NAME] và In" at bounding box center [497, 262] width 62 height 12
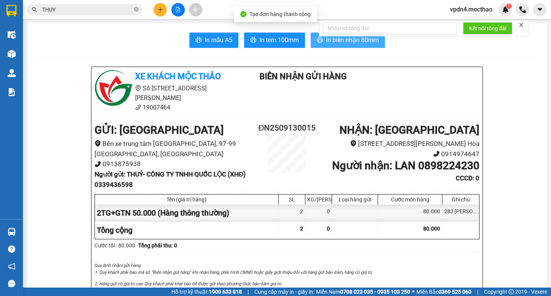
click at [347, 44] on span "In biên nhận 80mm" at bounding box center [352, 40] width 53 height 10
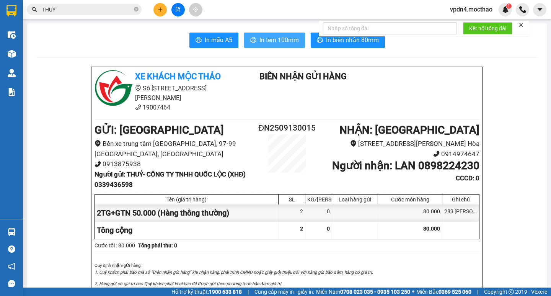
click at [283, 44] on span "In tem 100mm" at bounding box center [279, 40] width 39 height 10
click at [164, 11] on button at bounding box center [160, 9] width 13 height 13
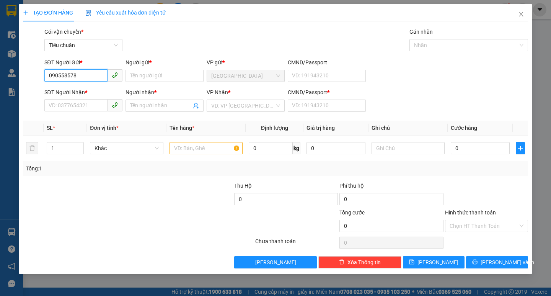
type input "0905585783"
click at [83, 95] on div "0905585783 - QUANG" at bounding box center [83, 91] width 69 height 8
type input "QUANG"
type input "0905969719"
type input "CƯỜNG"
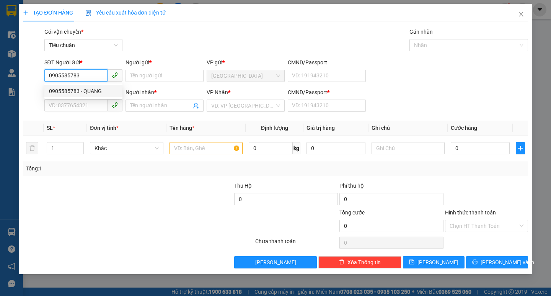
type input "0"
type input "200.000"
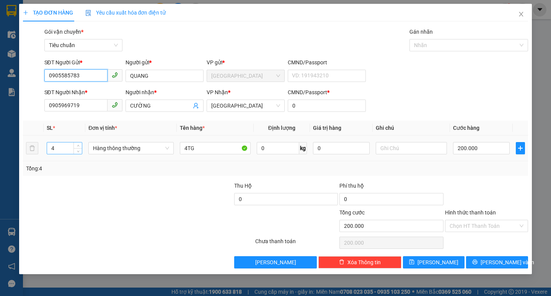
type input "0905585783"
drag, startPoint x: 61, startPoint y: 149, endPoint x: 62, endPoint y: 144, distance: 5.4
click at [62, 145] on input "4" at bounding box center [64, 147] width 35 height 11
type input "1"
click at [187, 144] on input "4TG" at bounding box center [215, 148] width 71 height 12
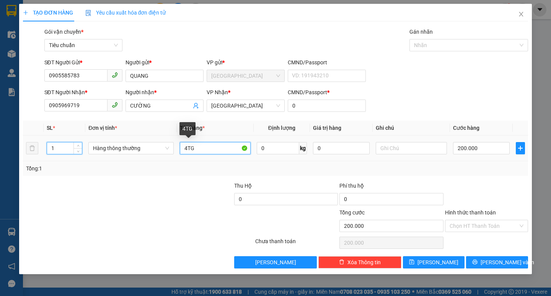
type input "0"
type input "1TG"
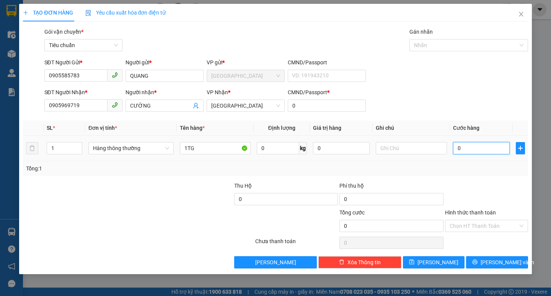
click at [488, 149] on input "0" at bounding box center [481, 148] width 57 height 12
type input "5"
click at [484, 226] on input "Hình thức thanh toán" at bounding box center [484, 225] width 69 height 11
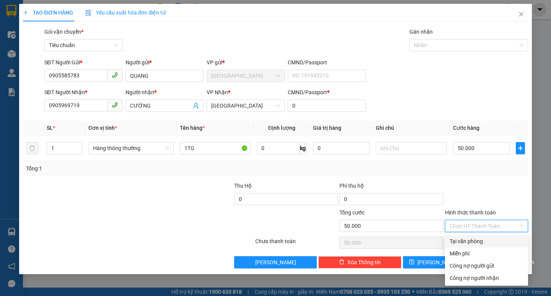
click at [483, 240] on div "Tại văn phòng" at bounding box center [487, 241] width 74 height 8
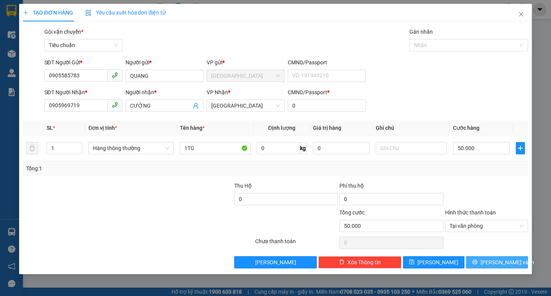
click at [499, 268] on button "[PERSON_NAME] và In" at bounding box center [497, 262] width 62 height 12
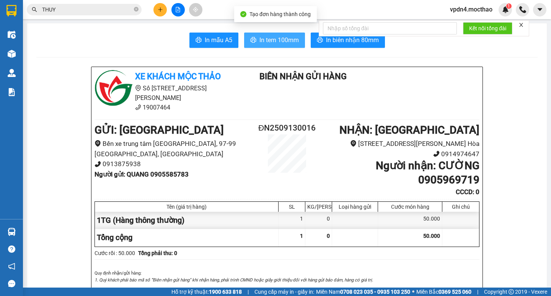
click at [275, 39] on span "In tem 100mm" at bounding box center [279, 40] width 39 height 10
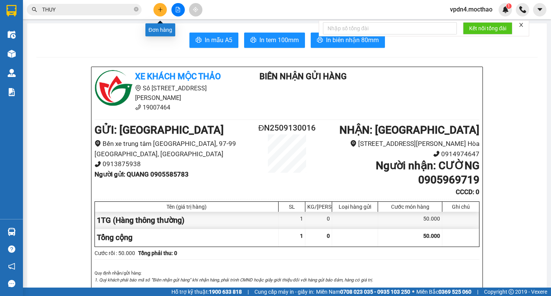
click at [165, 12] on button at bounding box center [160, 9] width 13 height 13
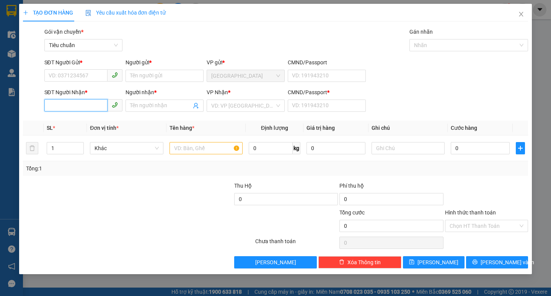
click at [84, 109] on input "SĐT Người Nhận *" at bounding box center [75, 105] width 63 height 12
click at [80, 70] on input "SĐT Người Gửi *" at bounding box center [75, 75] width 63 height 12
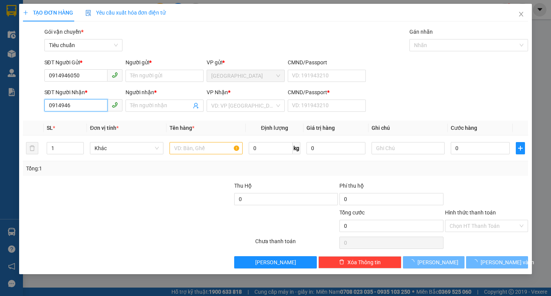
click at [78, 110] on input "0914946" at bounding box center [75, 105] width 63 height 12
click at [141, 101] on span at bounding box center [165, 106] width 78 height 12
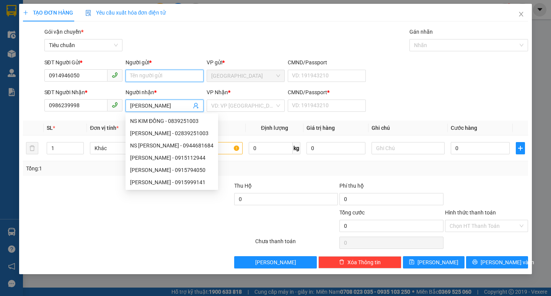
click at [139, 75] on input "Người gửi *" at bounding box center [165, 76] width 78 height 12
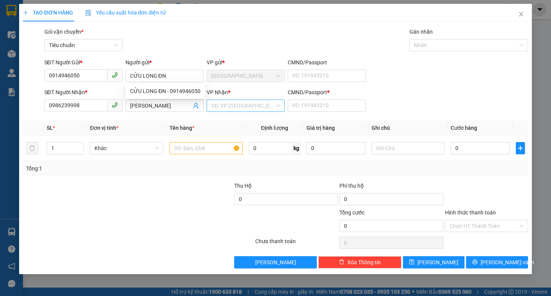
click at [237, 105] on input "search" at bounding box center [243, 105] width 64 height 11
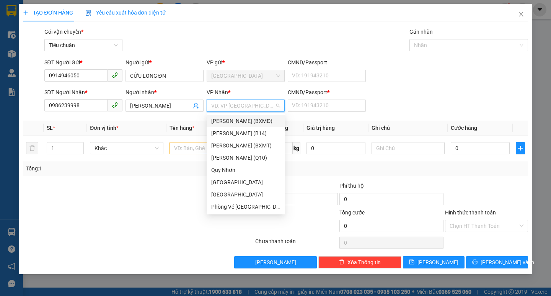
click at [252, 126] on div "[PERSON_NAME] (BXMĐ)" at bounding box center [246, 121] width 78 height 12
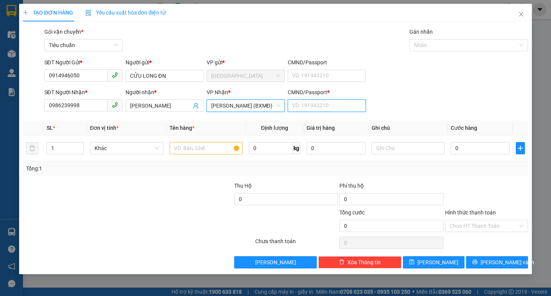
click at [313, 106] on input "CMND/Passport *" at bounding box center [327, 106] width 78 height 12
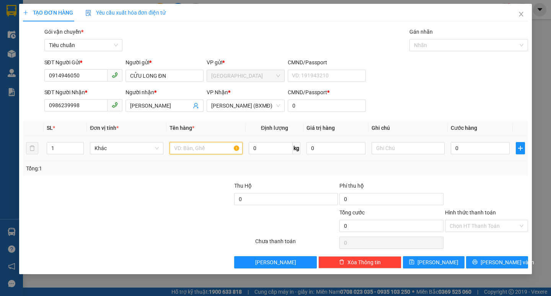
click at [201, 145] on input "text" at bounding box center [206, 148] width 73 height 12
click at [470, 151] on input "0" at bounding box center [480, 148] width 59 height 12
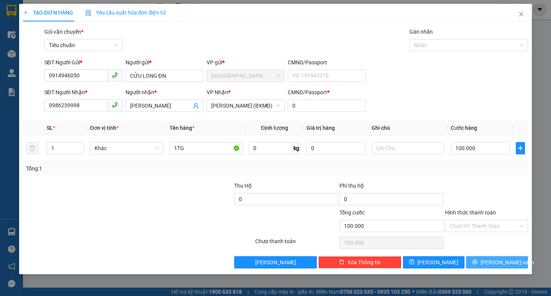
click at [507, 260] on span "[PERSON_NAME] và In" at bounding box center [508, 262] width 54 height 8
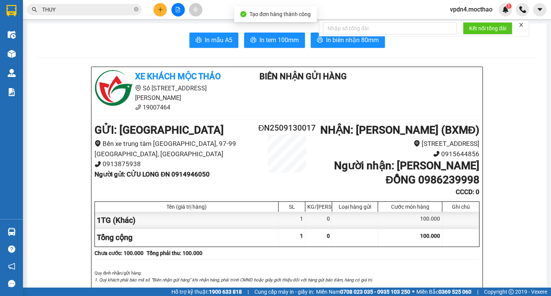
click at [306, 42] on div "In mẫu A5 In tem 100mm In biên nhận 80mm" at bounding box center [287, 40] width 502 height 15
click at [312, 42] on button "In biên nhận 80mm" at bounding box center [348, 40] width 74 height 15
click at [264, 42] on span "In tem 100mm" at bounding box center [279, 40] width 39 height 10
